Goal: Check status: Check status

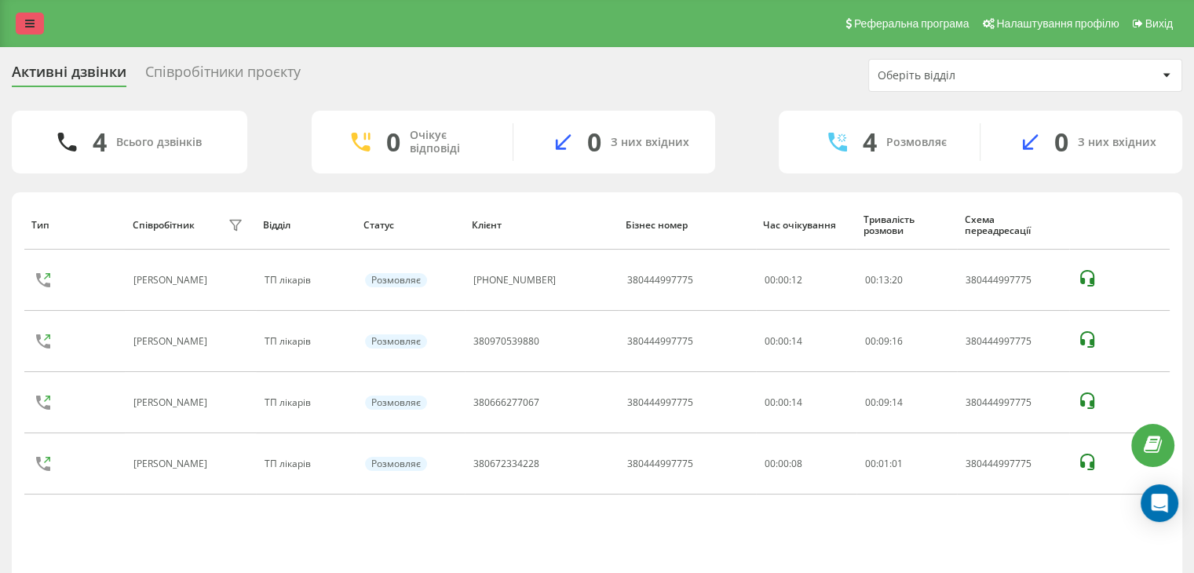
click at [35, 28] on link at bounding box center [30, 24] width 28 height 22
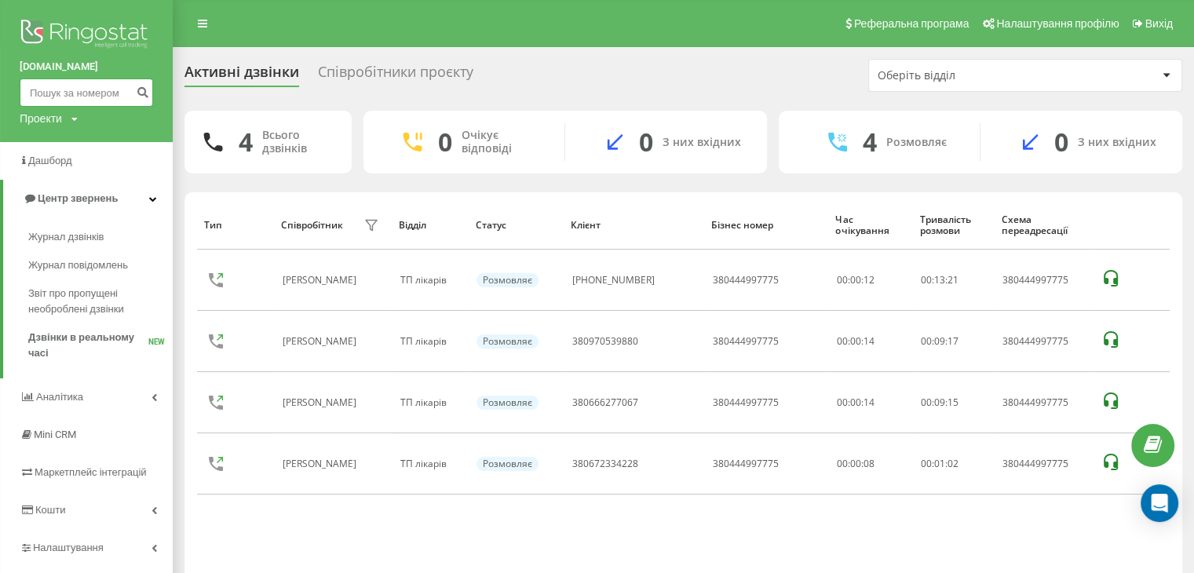
click at [78, 87] on input at bounding box center [86, 92] width 133 height 28
paste input "380677217732"
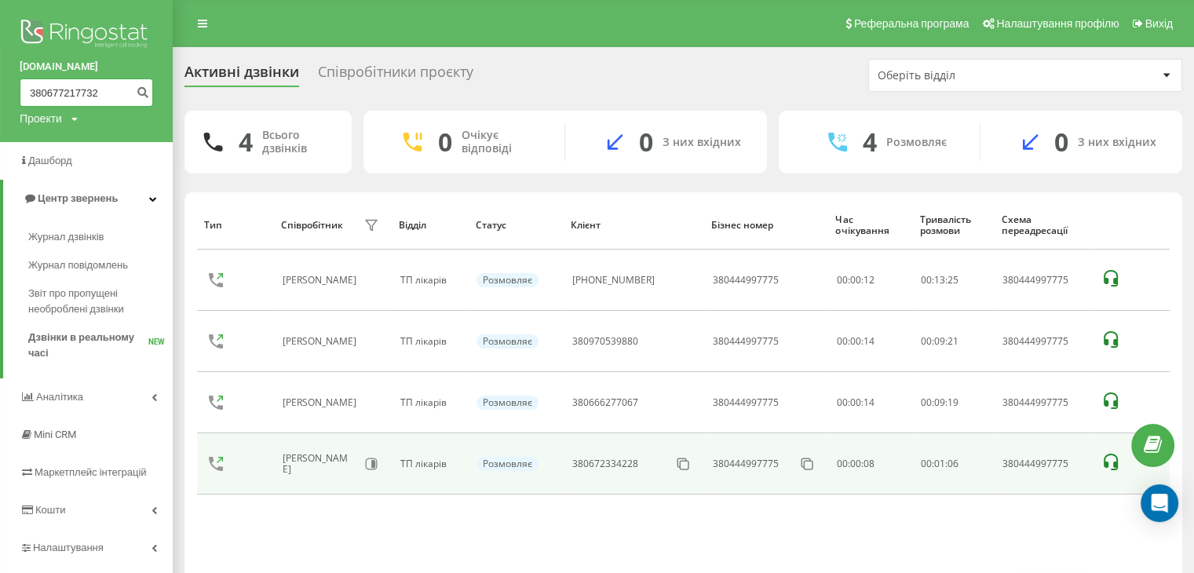
type input "380677217732"
